Goal: Transaction & Acquisition: Purchase product/service

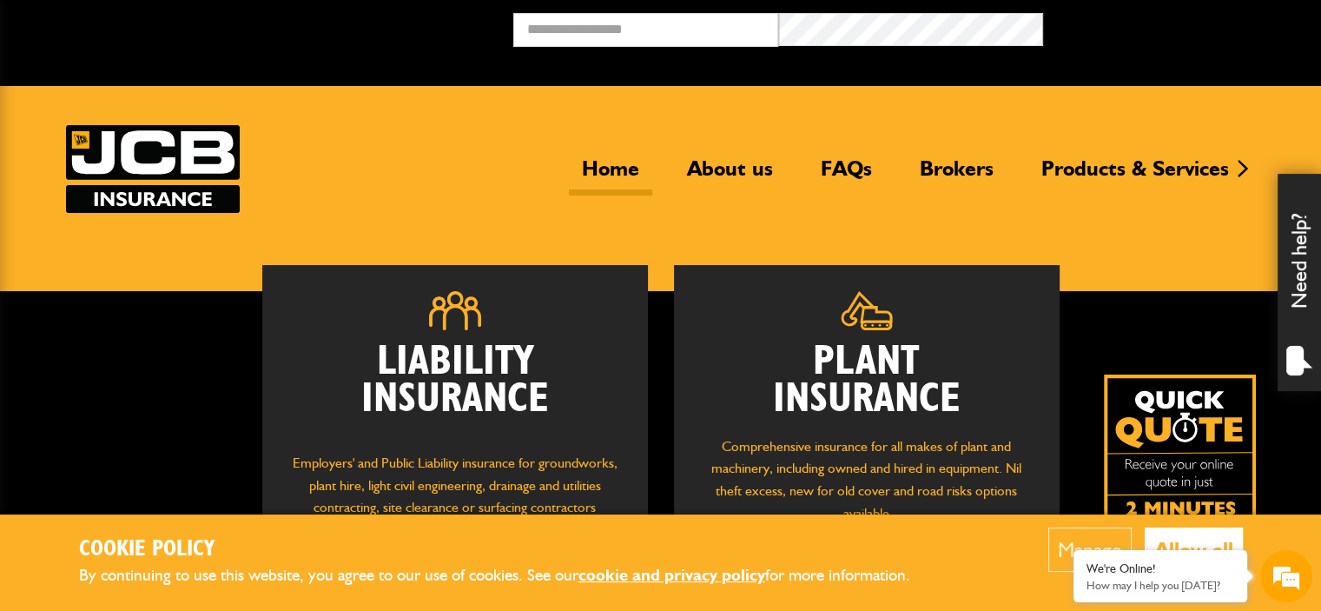
click at [1182, 537] on button "Allow all" at bounding box center [1194, 549] width 98 height 44
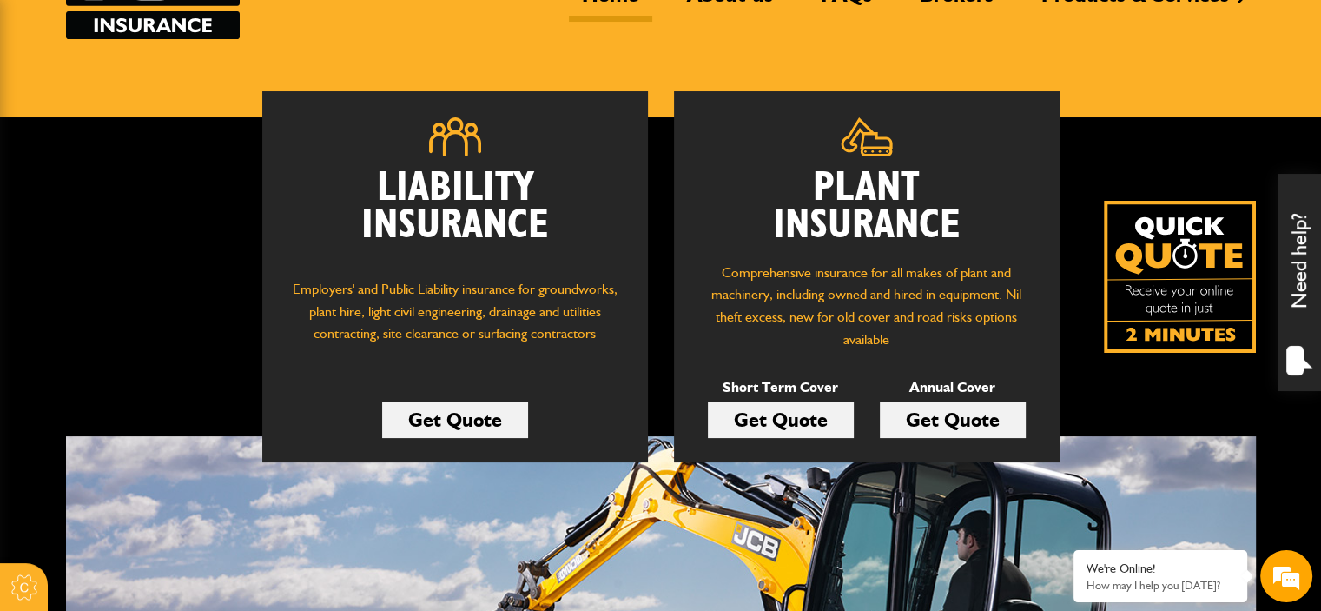
scroll to position [261, 0]
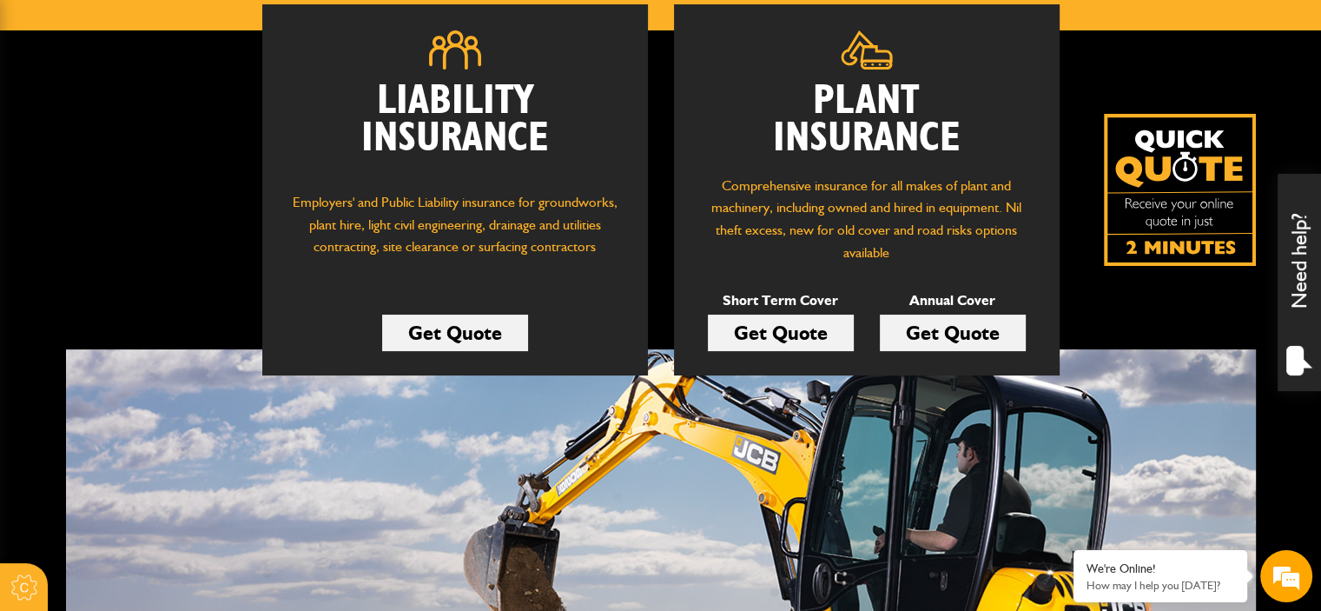
click at [953, 331] on link "Get Quote" at bounding box center [953, 332] width 146 height 36
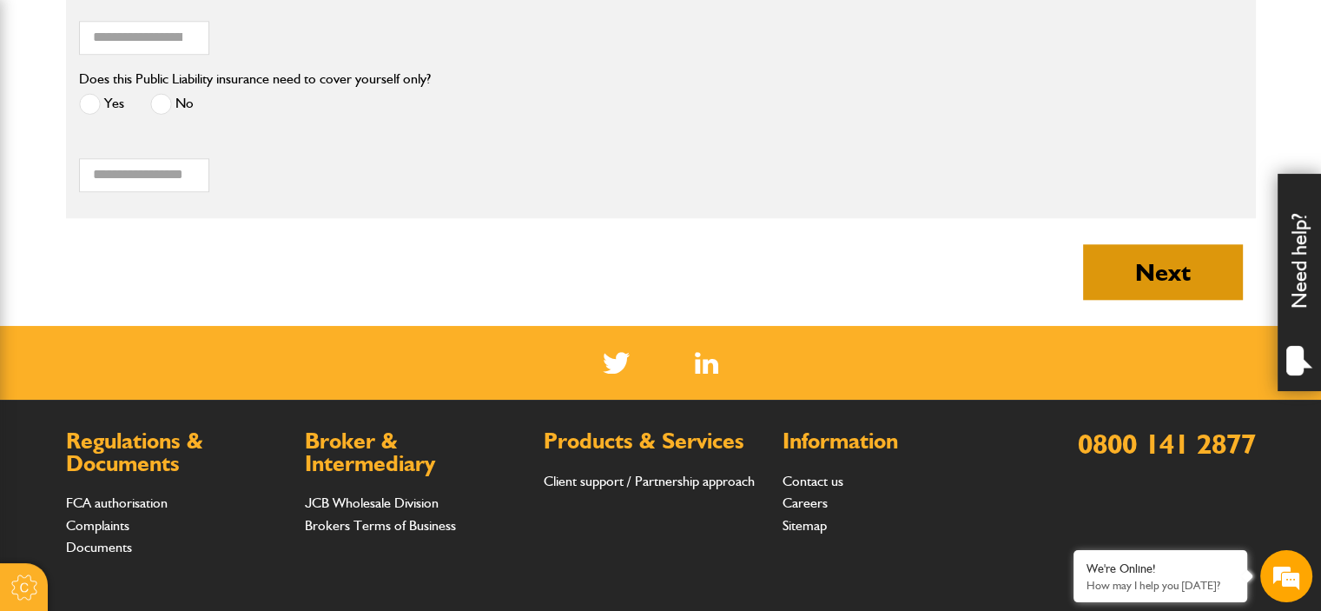
click at [1162, 274] on button "Next" at bounding box center [1163, 272] width 160 height 56
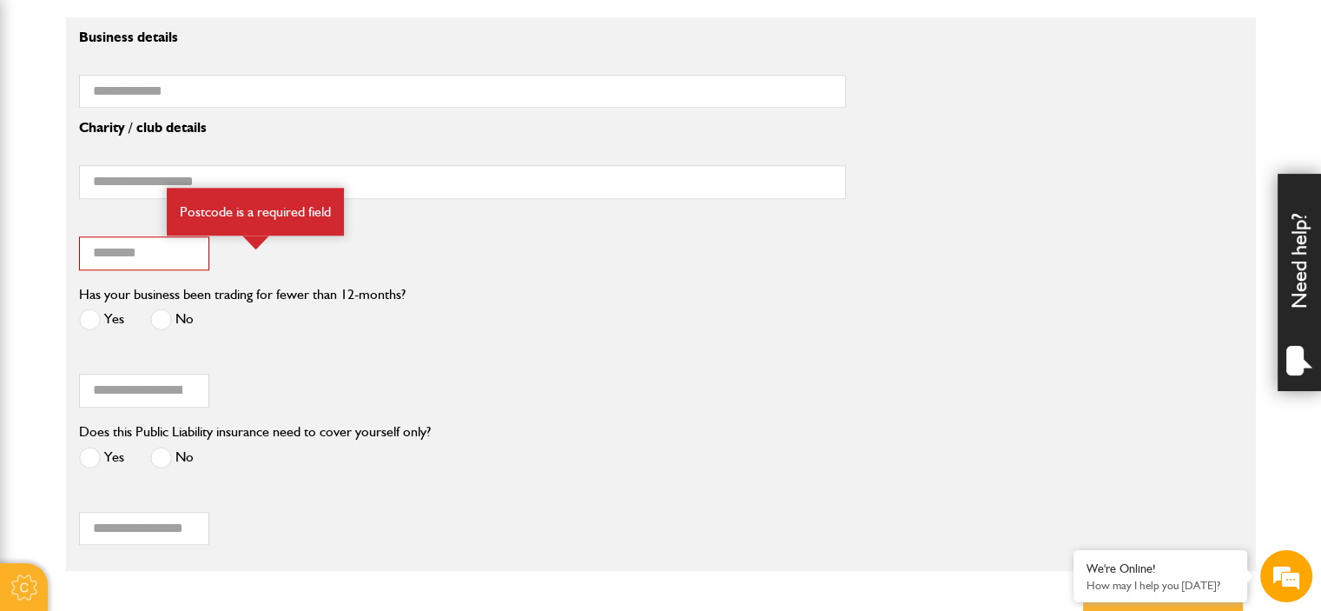
scroll to position [1303, 0]
